Goal: Task Accomplishment & Management: Complete application form

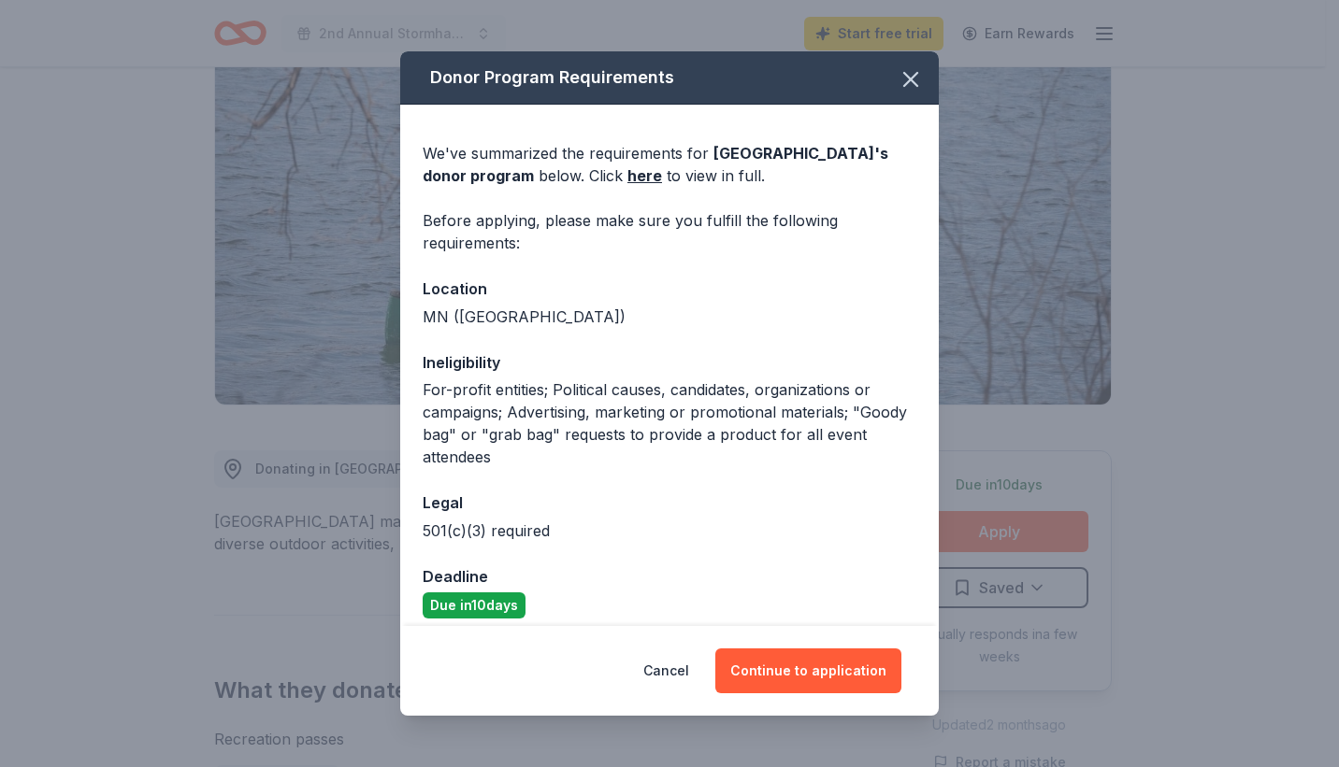
scroll to position [15, 0]
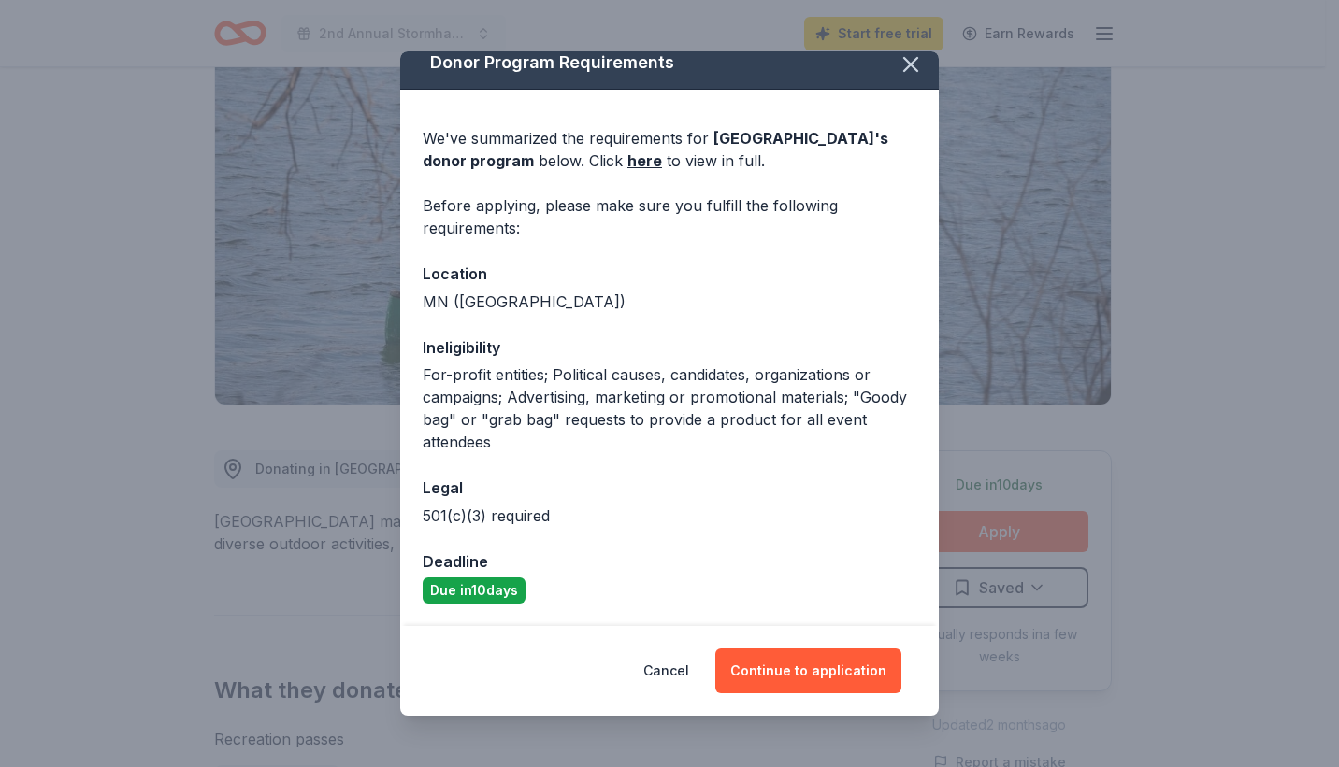
drag, startPoint x: 503, startPoint y: 595, endPoint x: 548, endPoint y: 595, distance: 44.9
click at [548, 595] on div "Due in 10 days" at bounding box center [670, 591] width 494 height 26
drag, startPoint x: 872, startPoint y: 660, endPoint x: 877, endPoint y: 643, distance: 17.5
click at [872, 652] on button "Continue to application" at bounding box center [808, 671] width 186 height 45
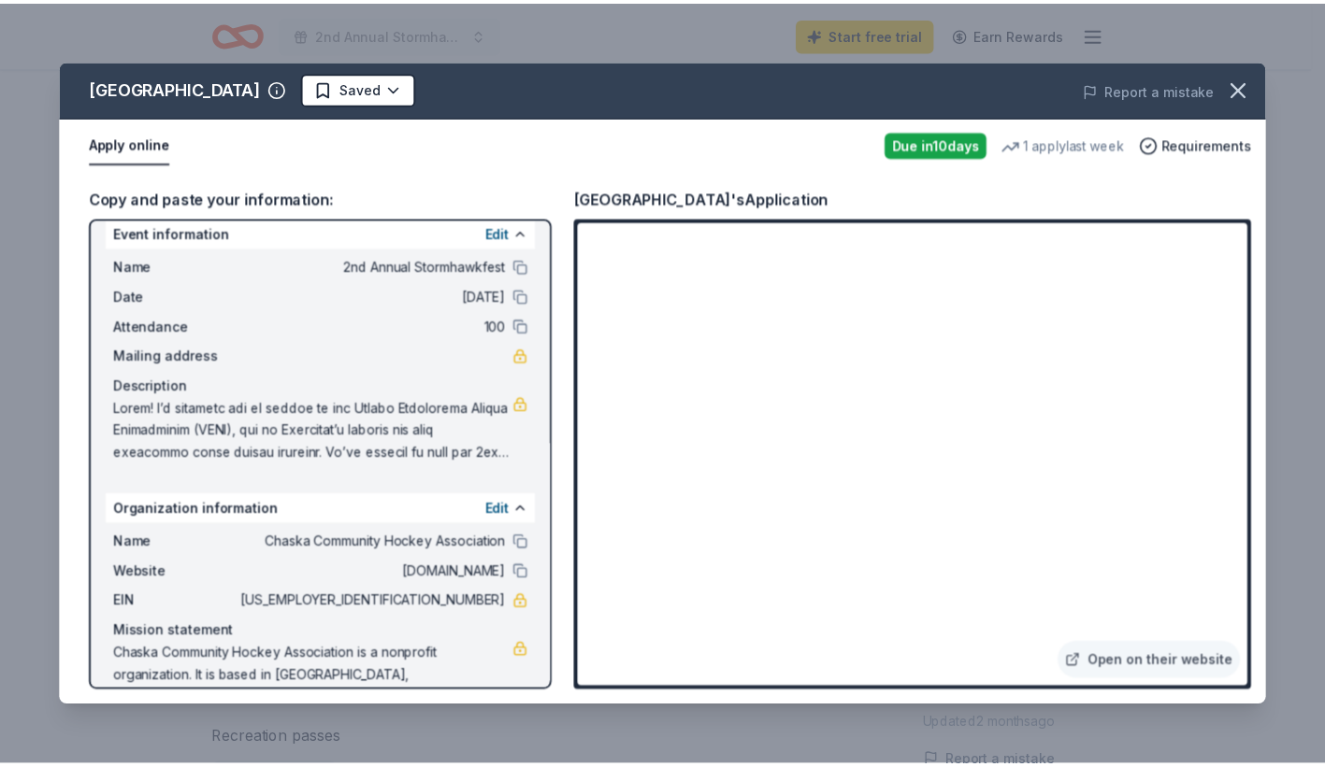
scroll to position [60, 0]
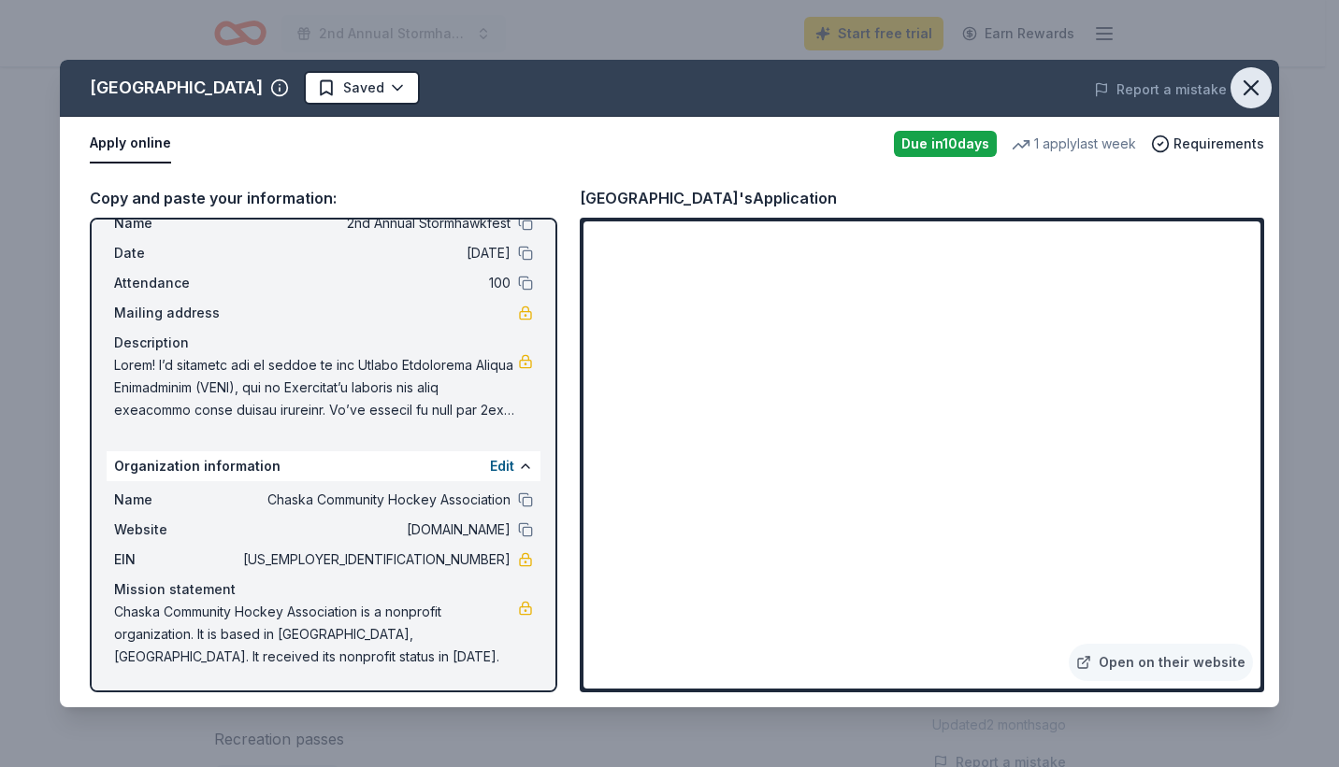
click at [1252, 85] on icon "button" at bounding box center [1250, 87] width 13 height 13
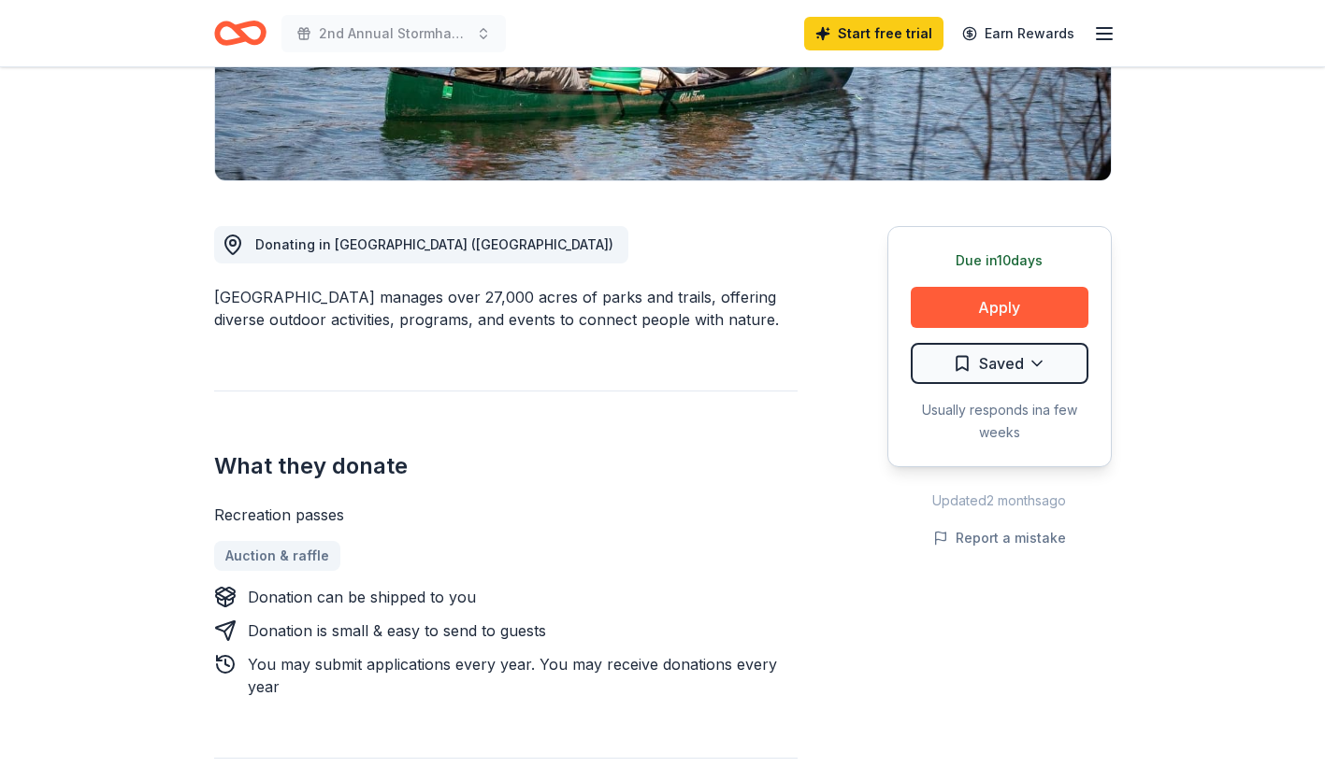
scroll to position [443, 0]
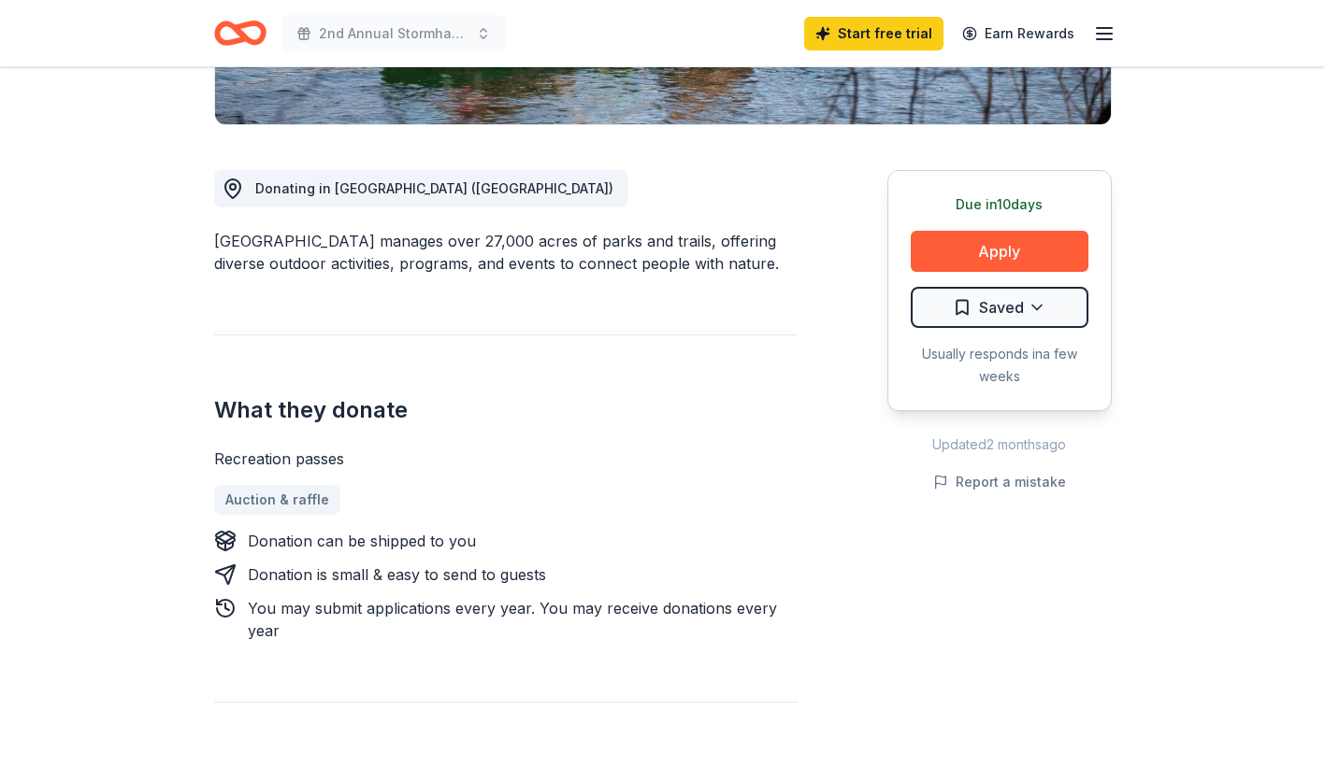
click at [455, 579] on div "Donation is small & easy to send to guests" at bounding box center [397, 575] width 298 height 22
click at [438, 595] on div "Donation can be shipped to you Donation is small & easy to send to guests You m…" at bounding box center [505, 586] width 583 height 112
drag, startPoint x: 582, startPoint y: 625, endPoint x: 725, endPoint y: 617, distance: 143.3
click at [587, 624] on div "You may submit applications every year . You may receive donations every year" at bounding box center [523, 619] width 550 height 45
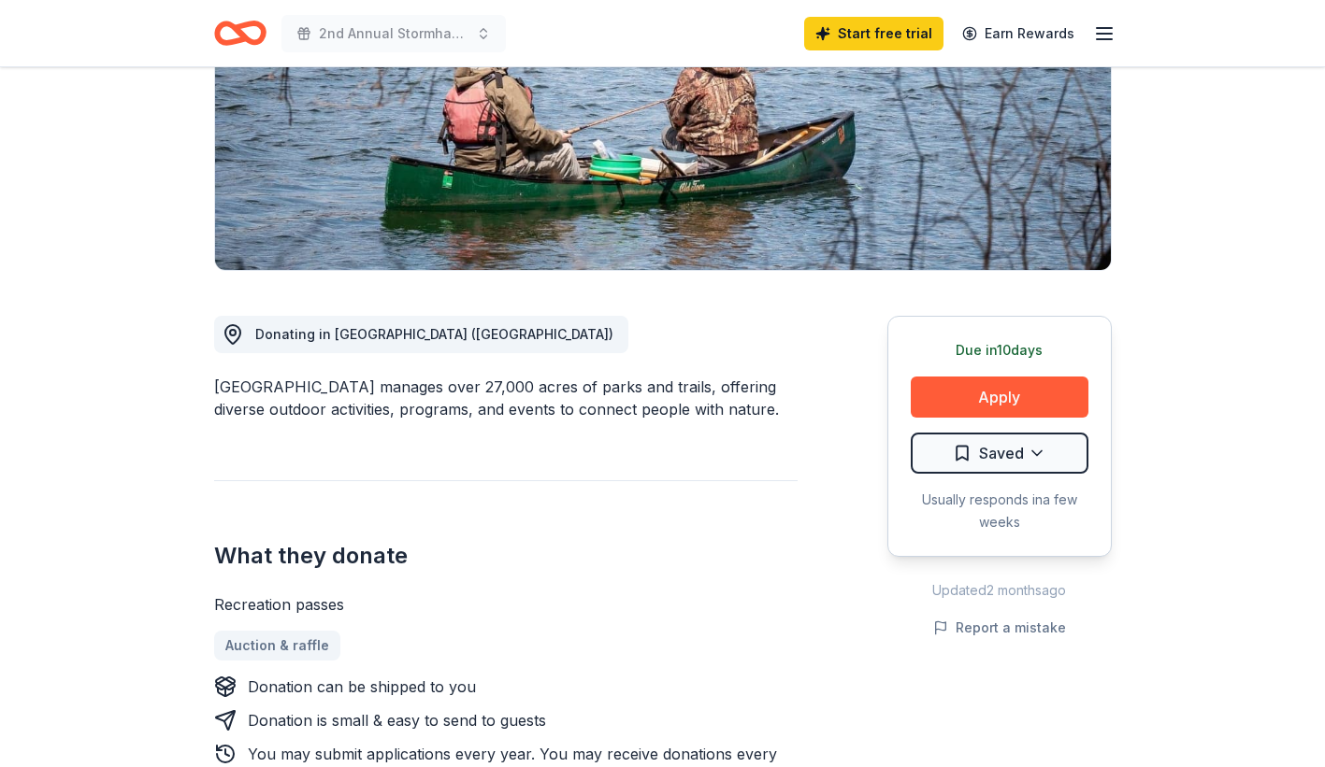
scroll to position [0, 0]
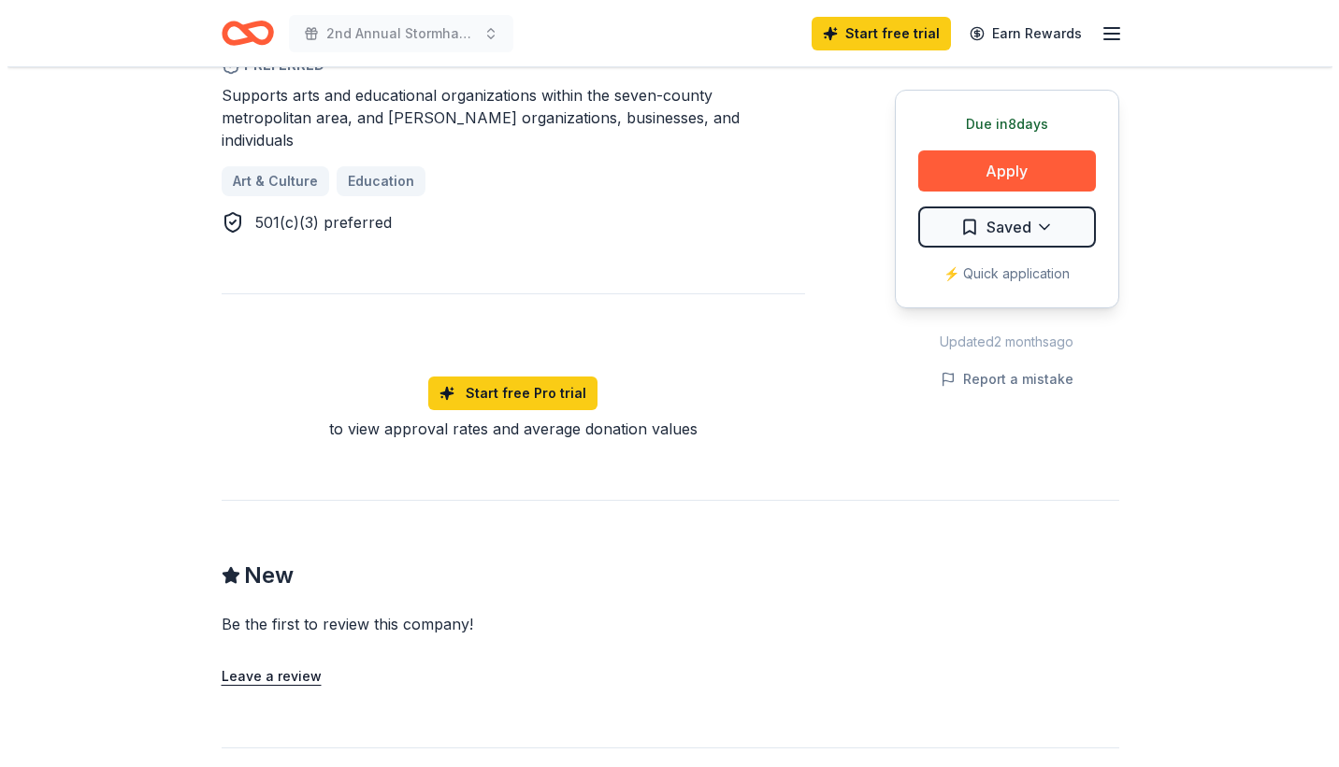
scroll to position [1028, 0]
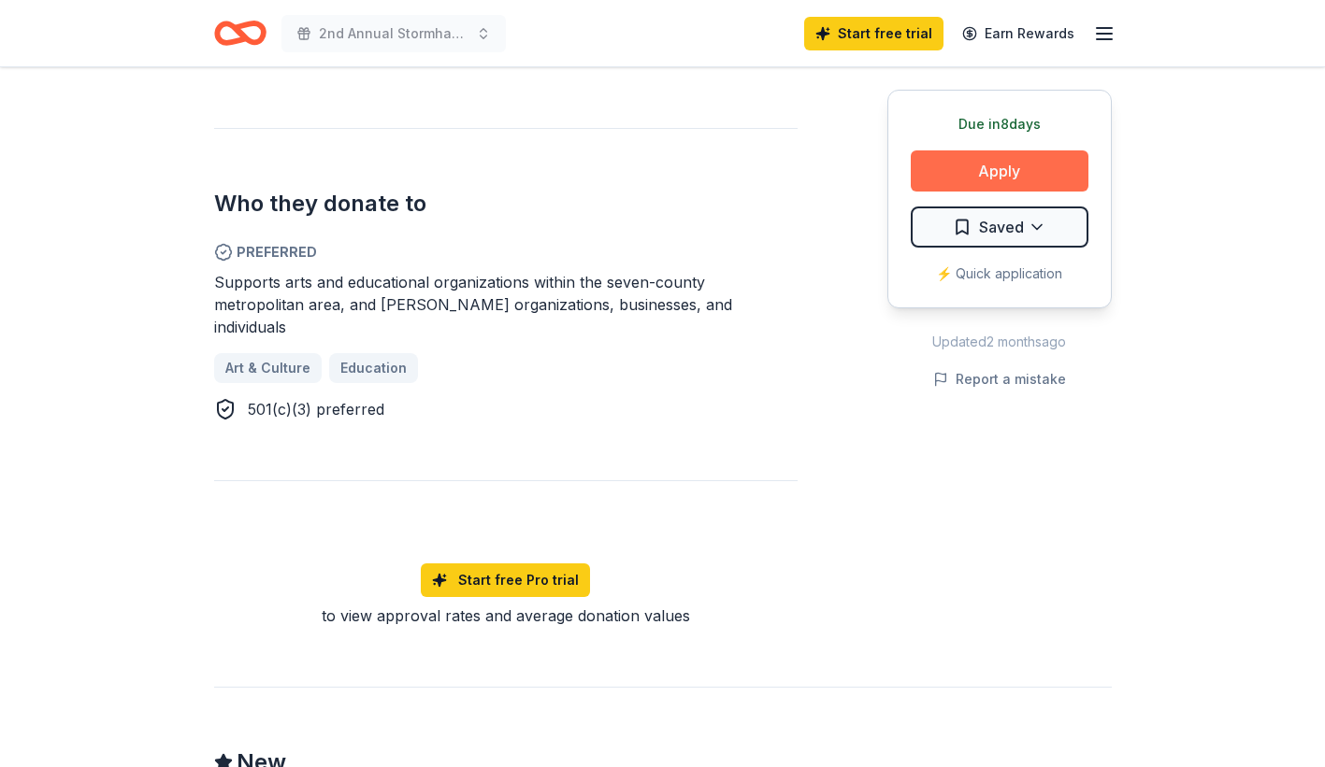
click at [977, 179] on button "Apply" at bounding box center [999, 171] width 178 height 41
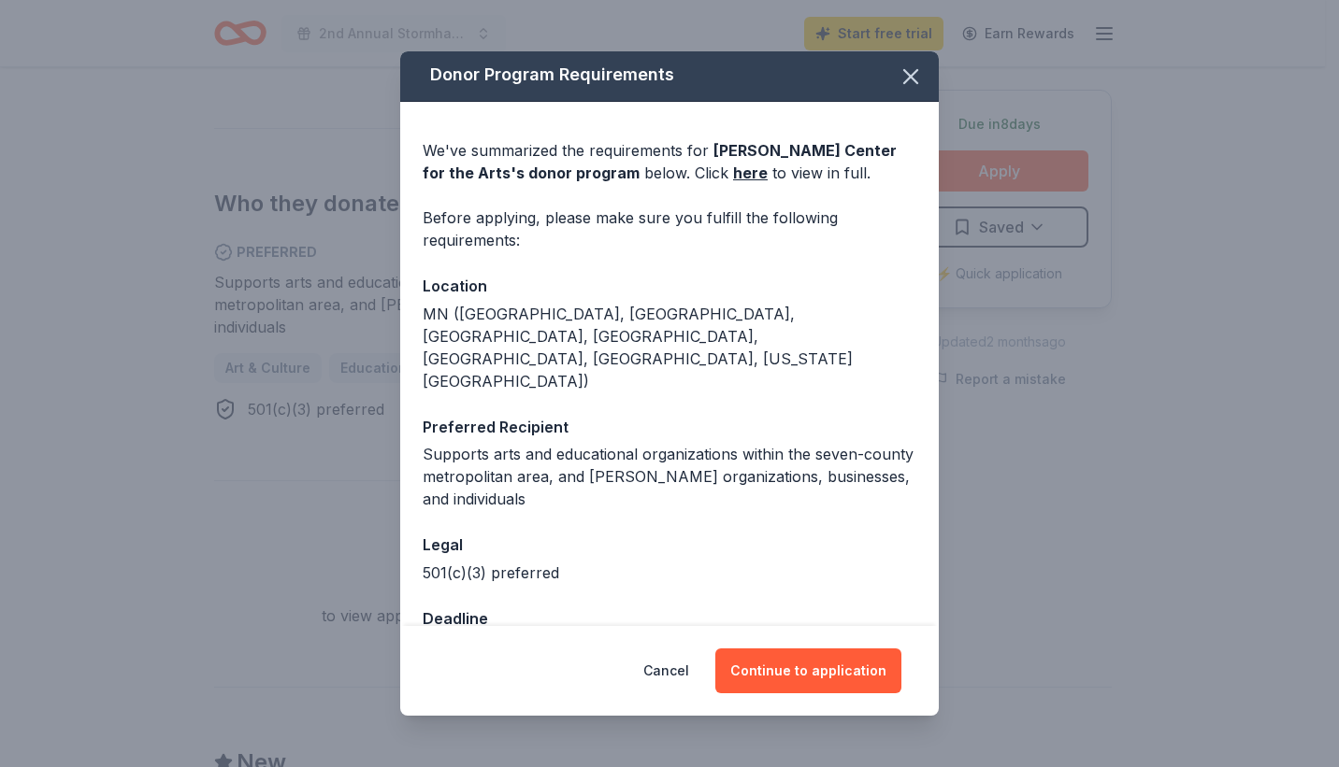
scroll to position [0, 0]
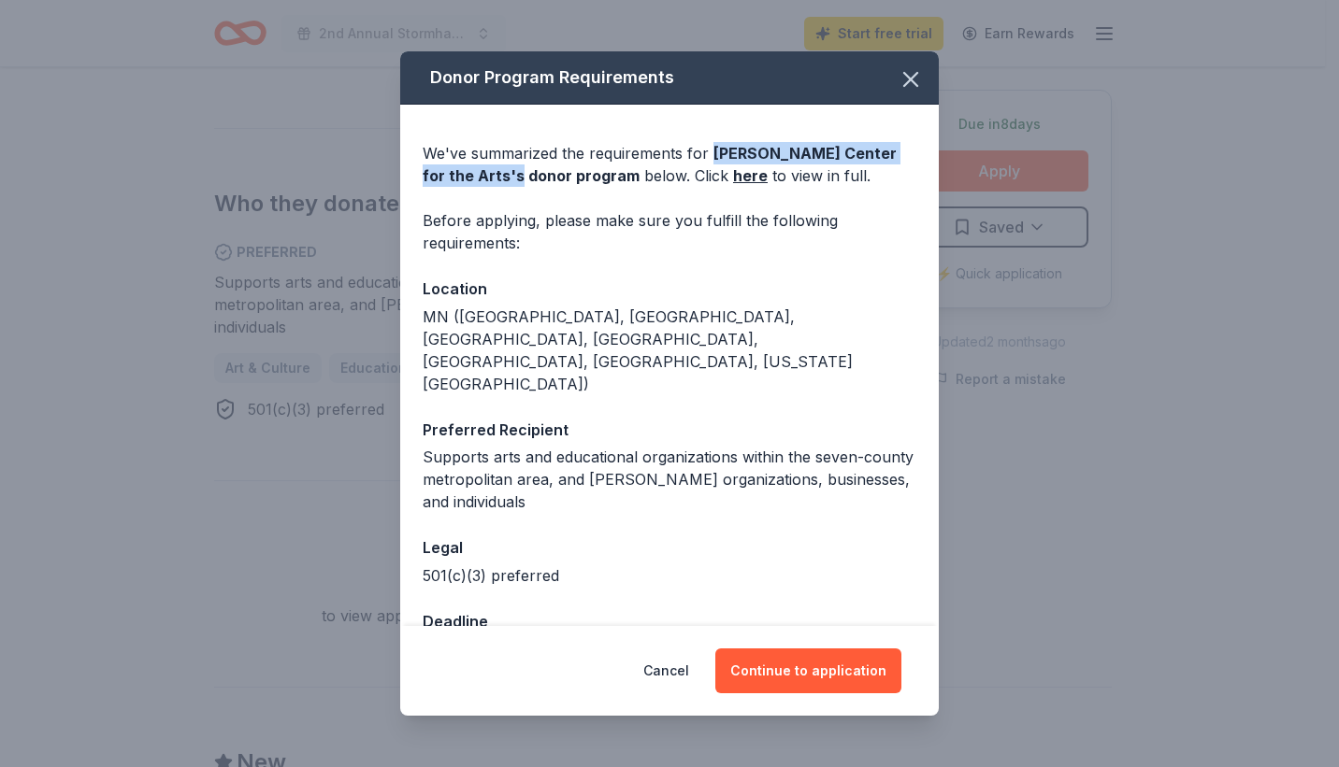
drag, startPoint x: 466, startPoint y: 176, endPoint x: 710, endPoint y: 148, distance: 246.5
click at [710, 148] on span "Hopkins Center for the Arts 's donor program" at bounding box center [660, 164] width 474 height 41
copy span "Hopkins Center for the Arts 's"
click at [818, 673] on button "Continue to application" at bounding box center [808, 671] width 186 height 45
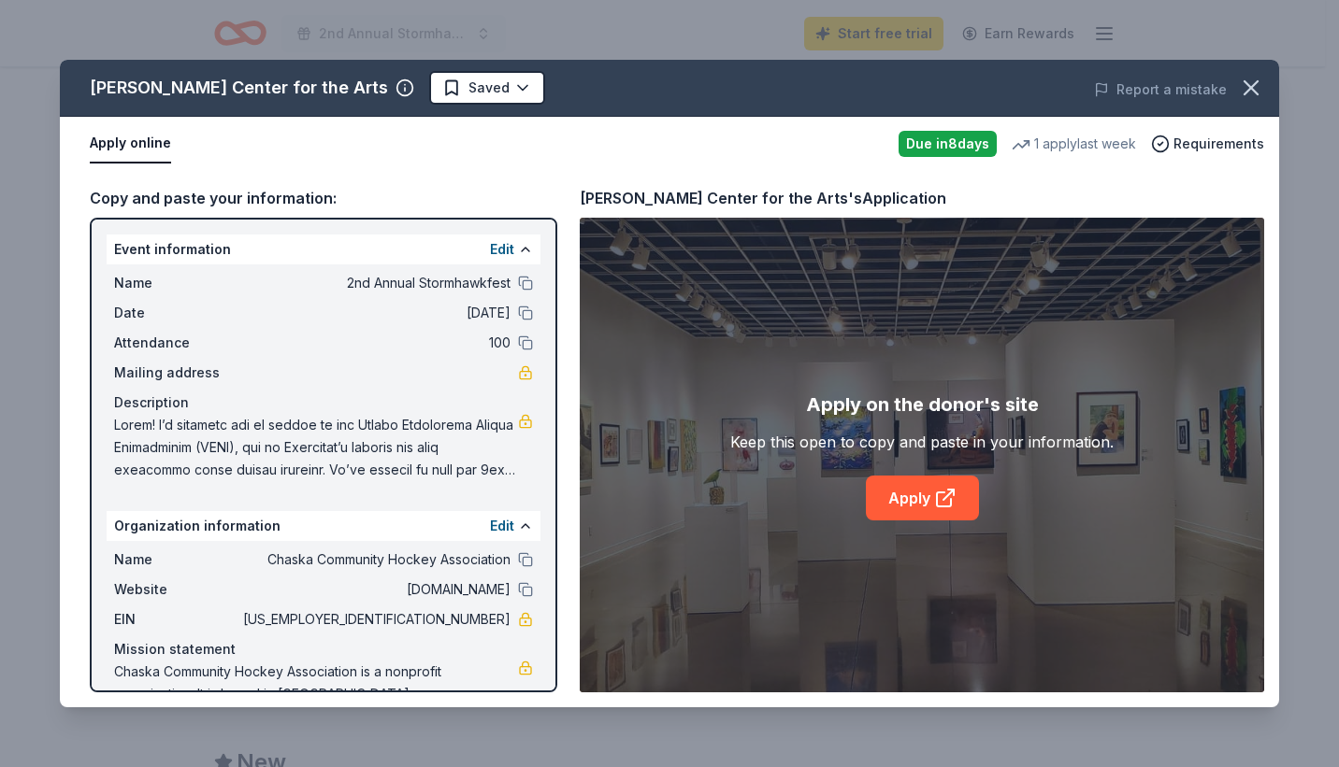
click at [239, 250] on div "Event information Edit" at bounding box center [324, 250] width 434 height 30
click at [402, 472] on span at bounding box center [316, 447] width 404 height 67
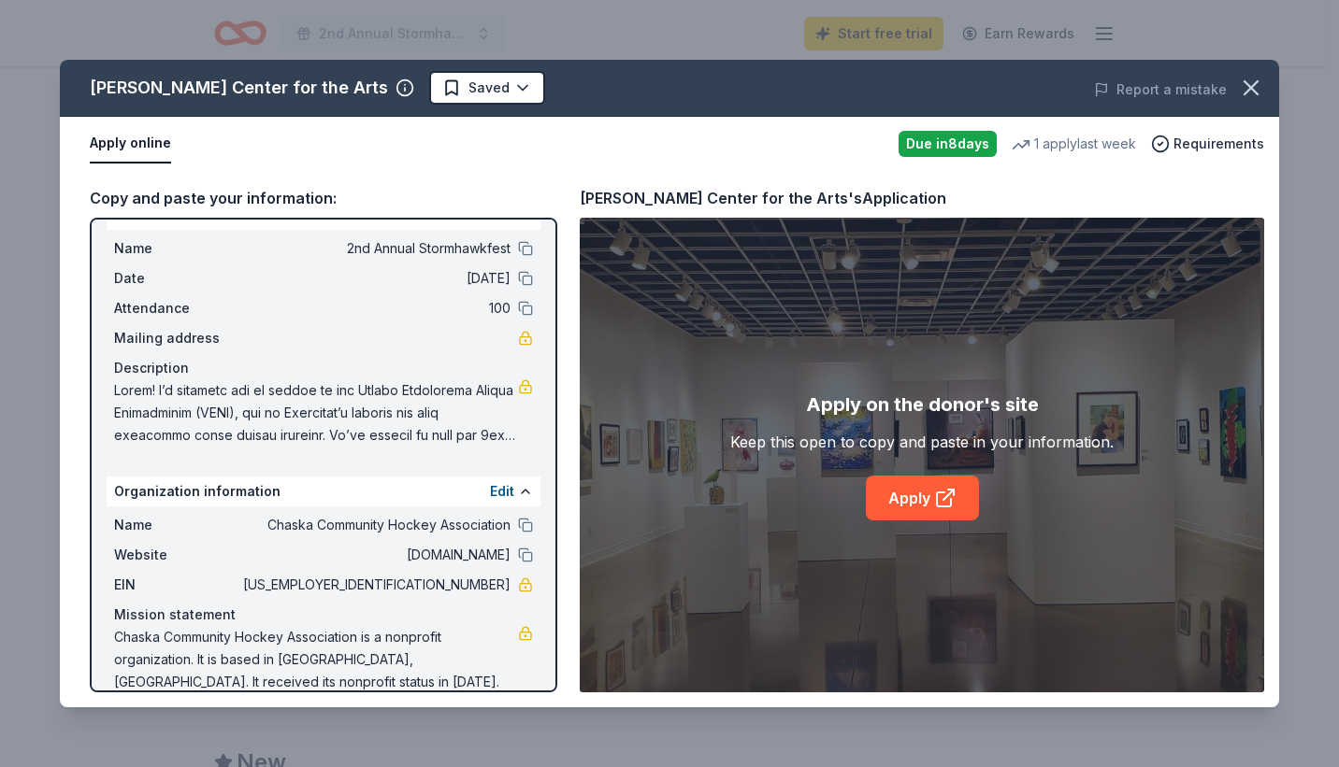
scroll to position [60, 0]
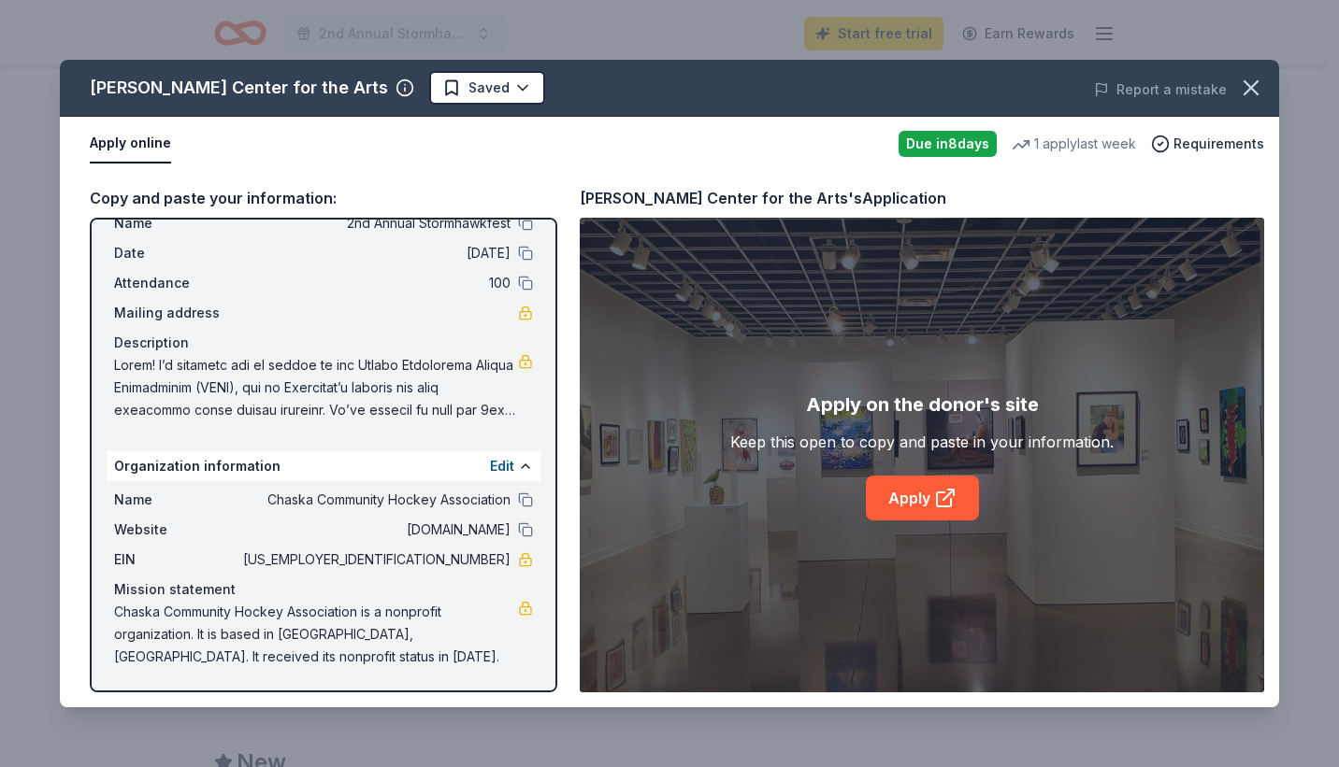
click at [195, 361] on span at bounding box center [316, 387] width 404 height 67
drag, startPoint x: 153, startPoint y: 364, endPoint x: 121, endPoint y: 365, distance: 32.7
click at [121, 365] on span at bounding box center [316, 387] width 404 height 67
click at [518, 362] on link at bounding box center [525, 361] width 15 height 15
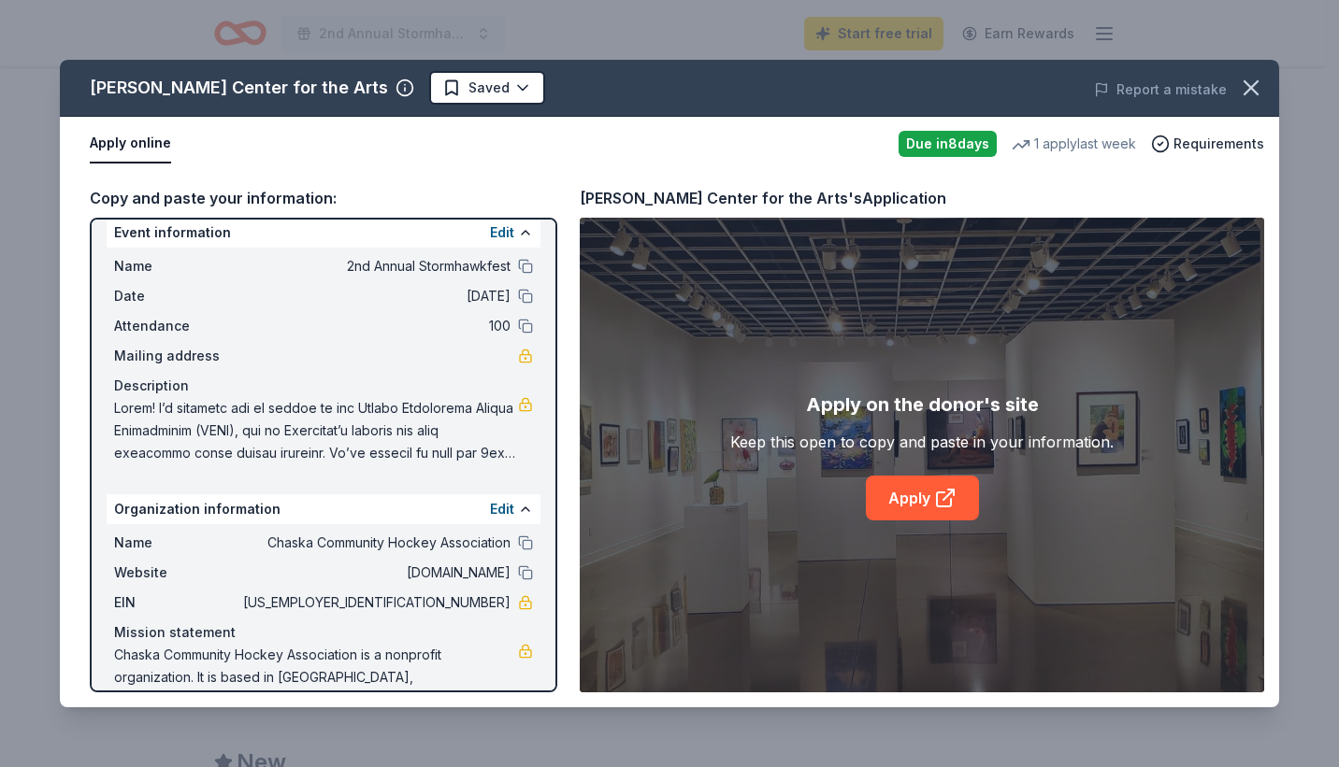
scroll to position [0, 0]
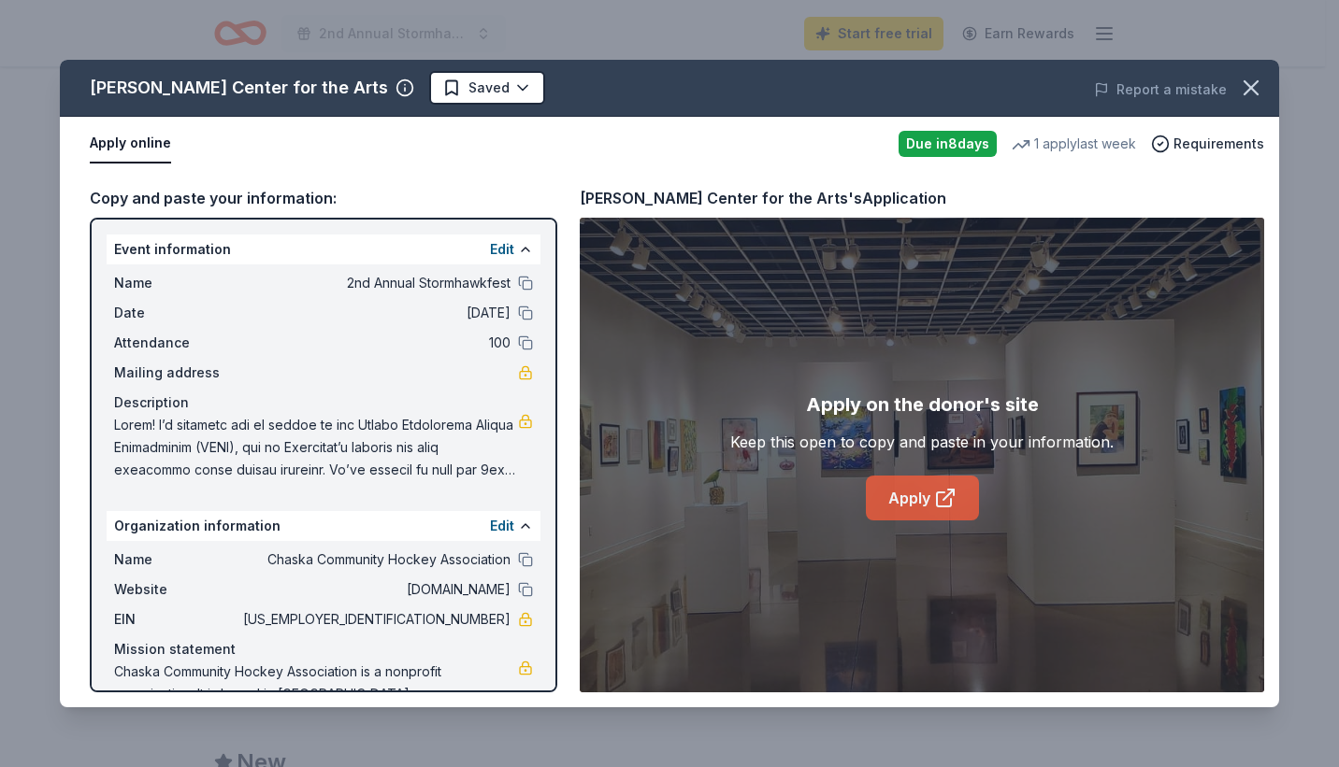
click at [942, 495] on icon at bounding box center [945, 498] width 22 height 22
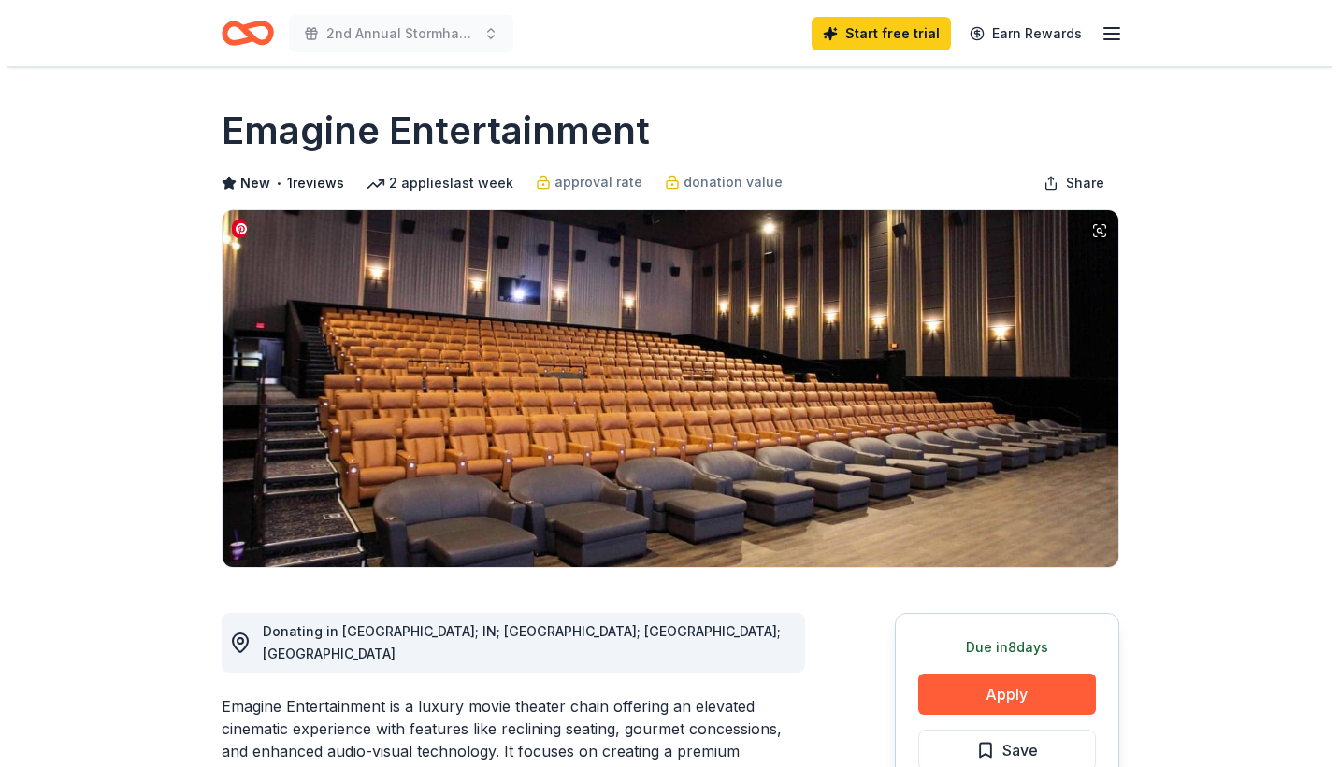
scroll to position [280, 0]
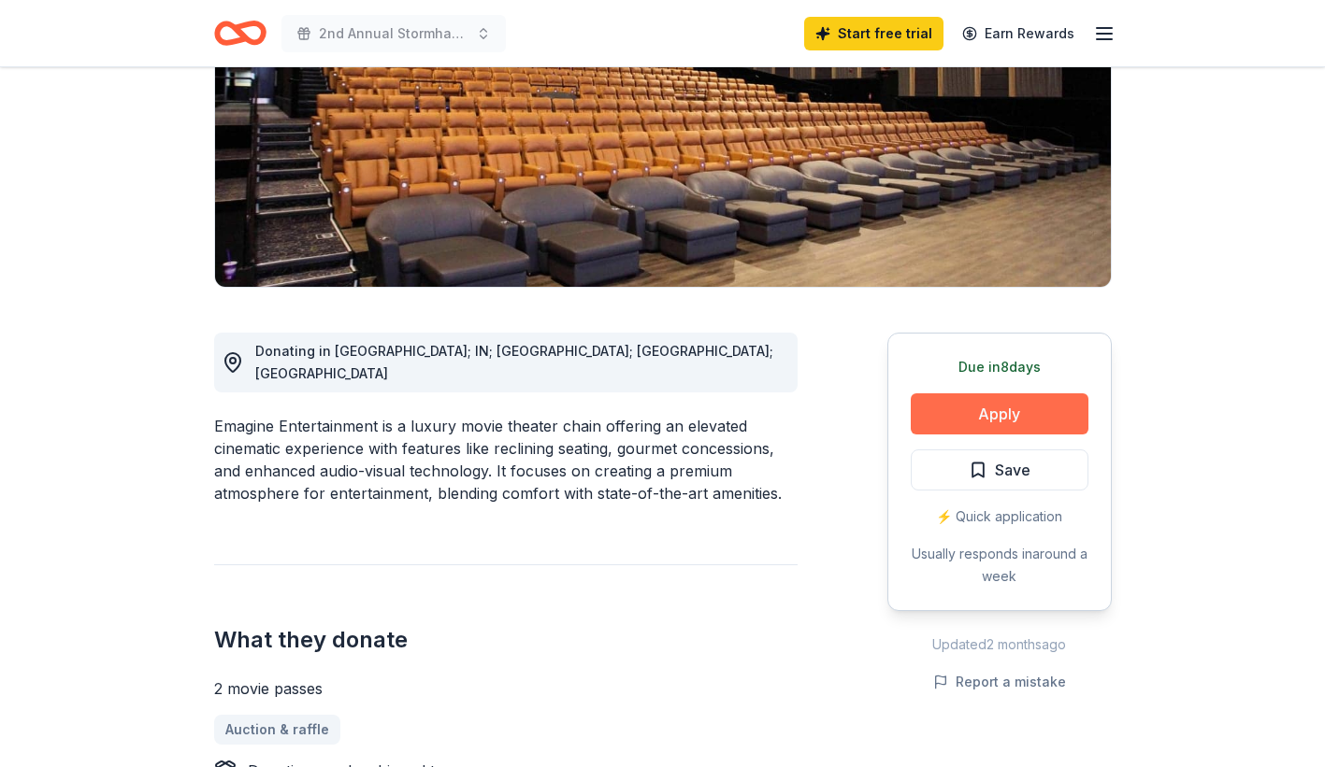
click at [1041, 404] on button "Apply" at bounding box center [999, 414] width 178 height 41
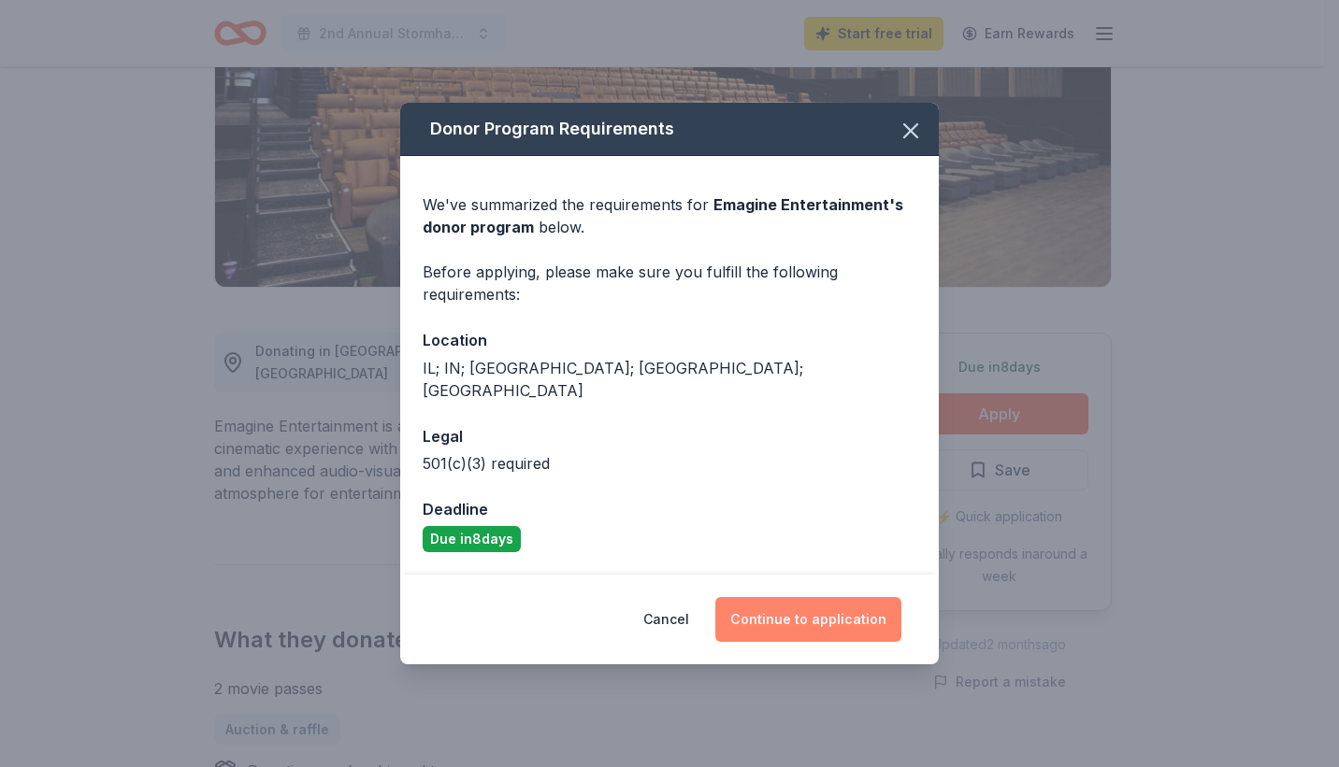
click at [778, 597] on button "Continue to application" at bounding box center [808, 619] width 186 height 45
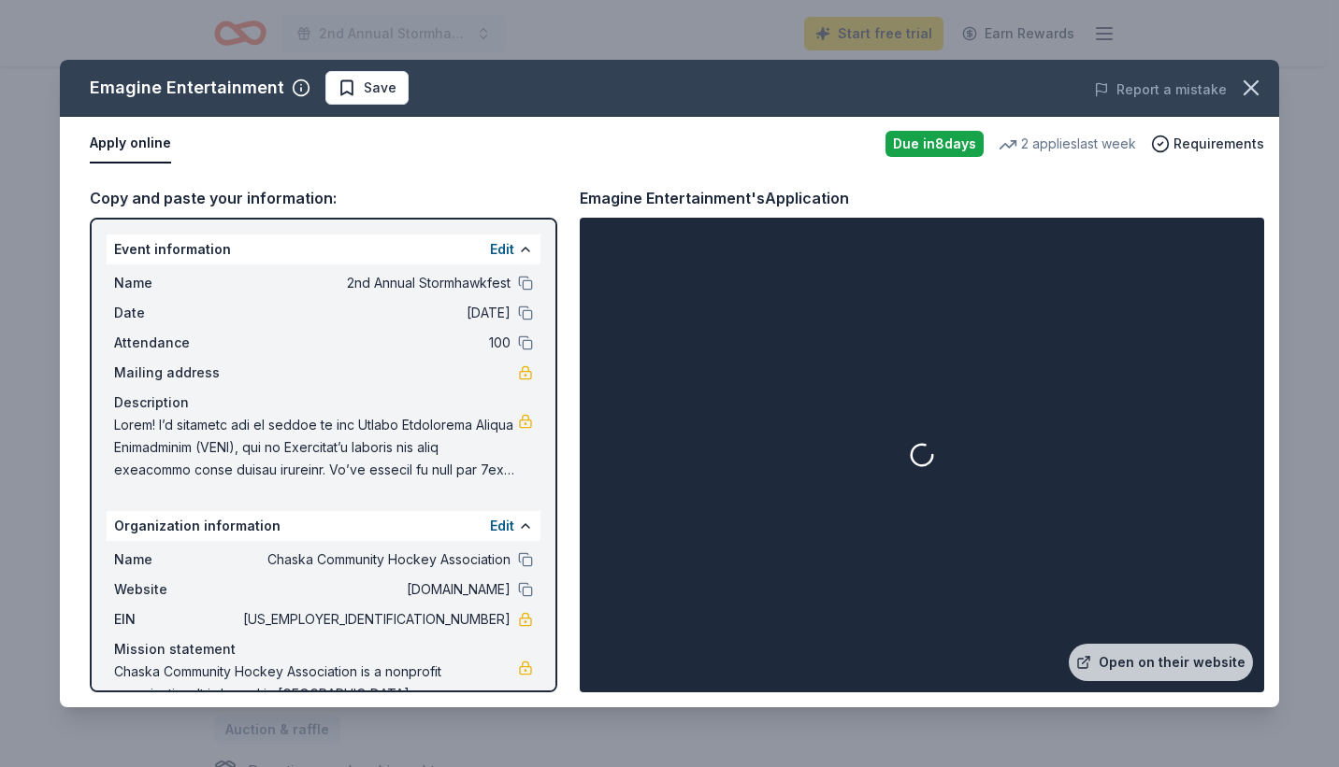
drag, startPoint x: 414, startPoint y: 472, endPoint x: 284, endPoint y: 467, distance: 130.0
click at [285, 468] on span at bounding box center [316, 447] width 404 height 67
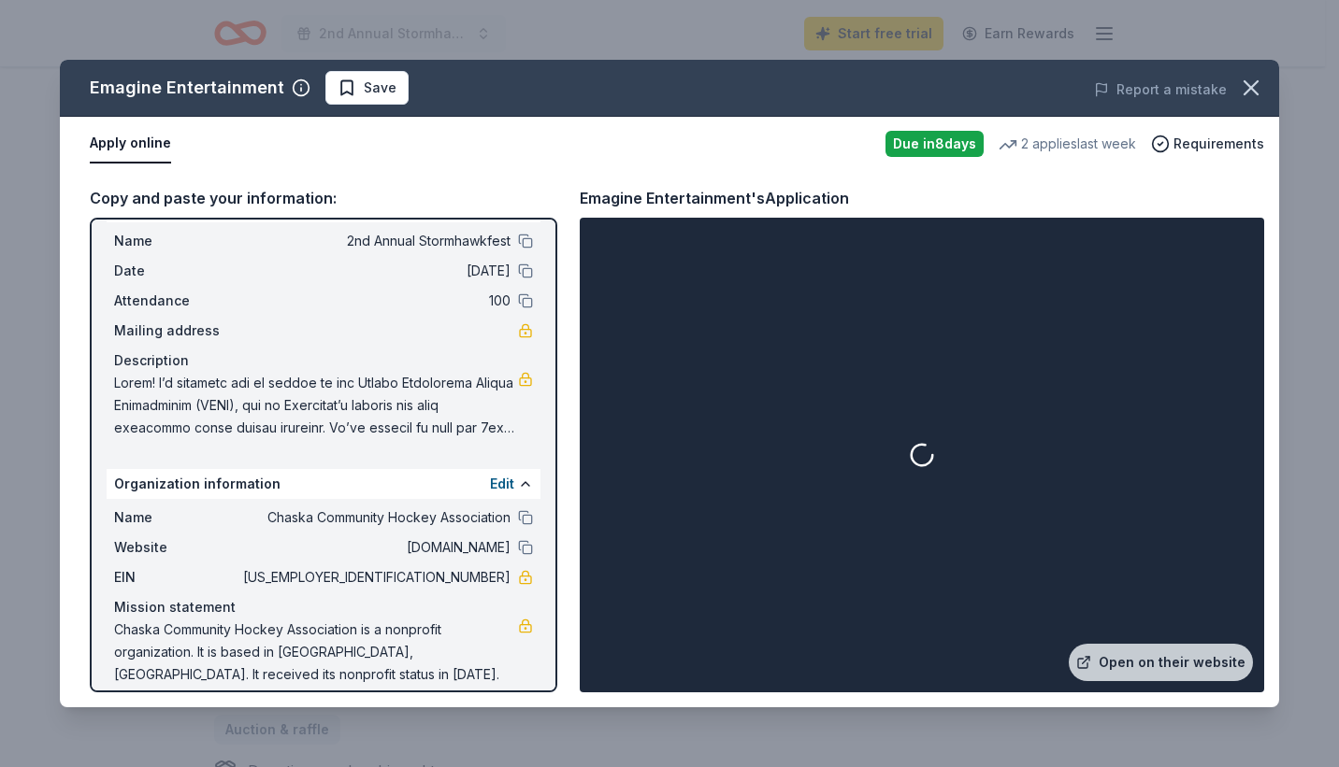
scroll to position [60, 0]
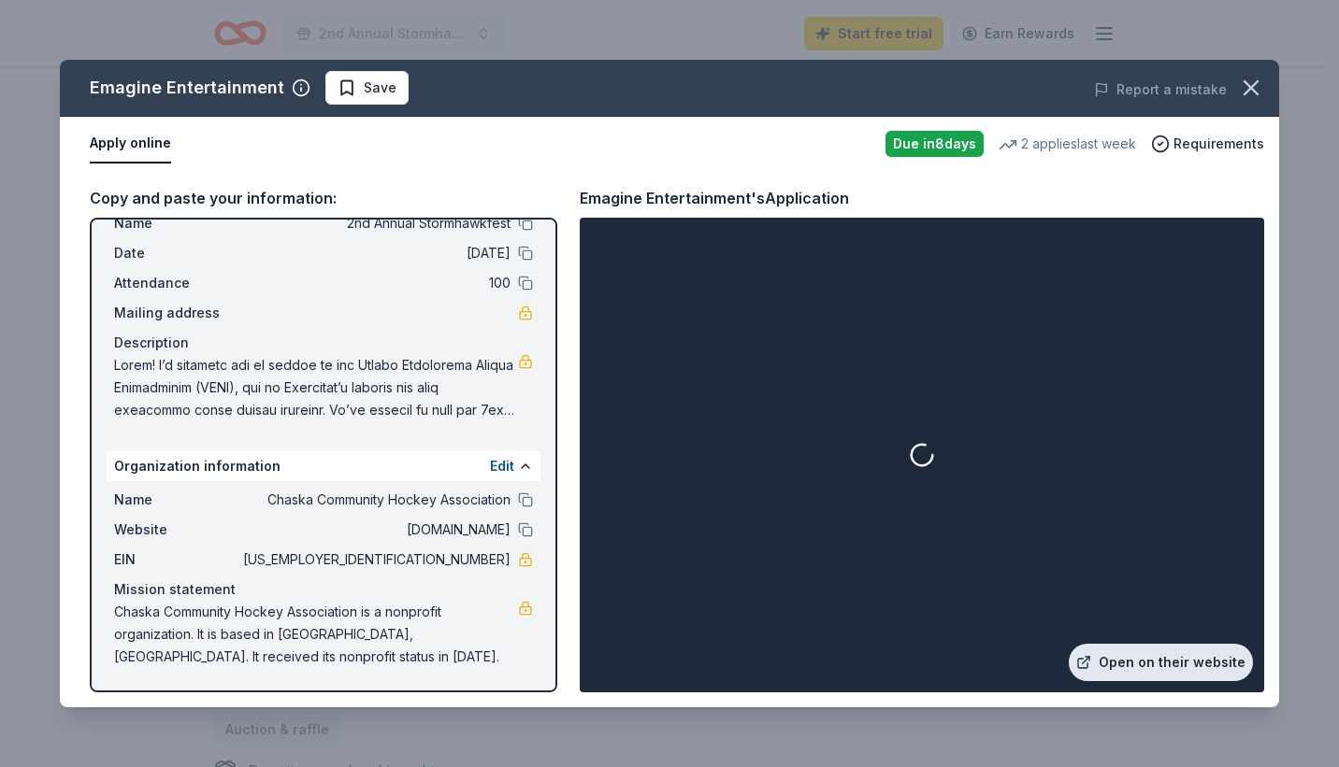
click at [1170, 667] on link "Open on their website" at bounding box center [1160, 662] width 184 height 37
